Goal: Find specific page/section: Find specific page/section

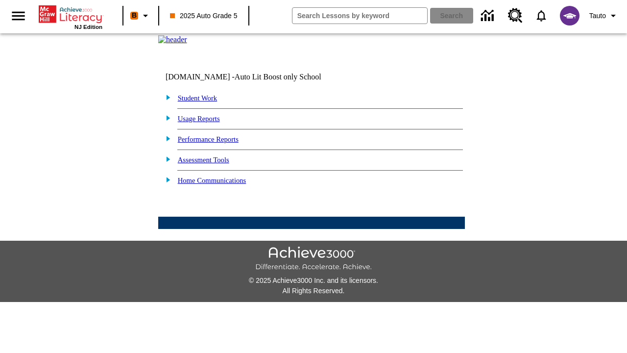
click at [203, 102] on link "Student Work" at bounding box center [197, 98] width 39 height 8
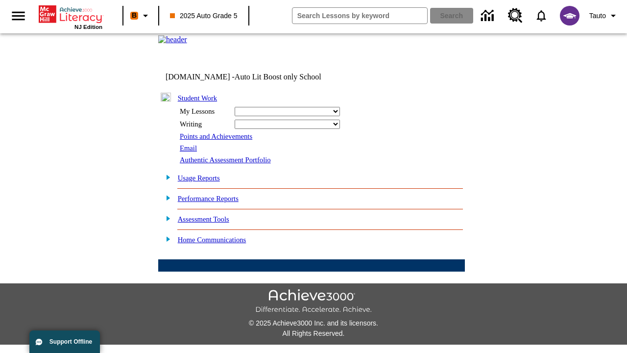
select select "/options/reports/?report_id=24&atype=14&section=2"
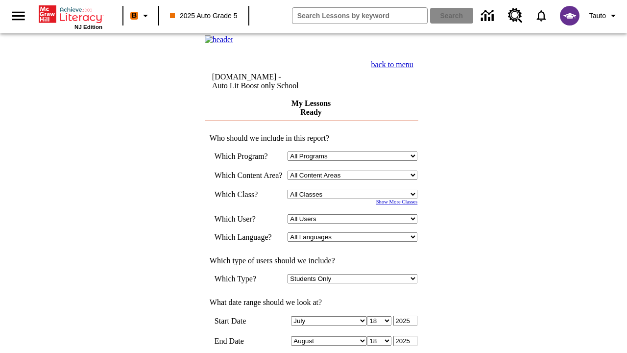
scroll to position [256, 0]
